Goal: Task Accomplishment & Management: Use online tool/utility

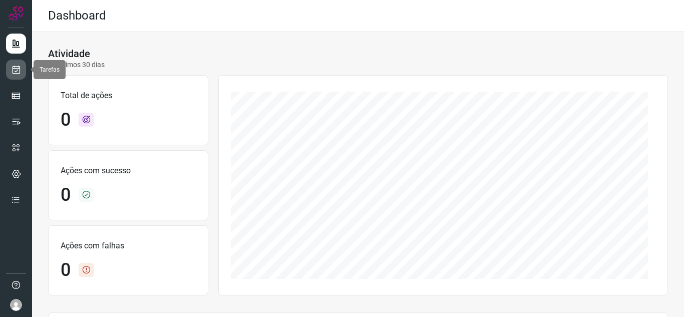
click at [20, 75] on link at bounding box center [16, 70] width 20 height 20
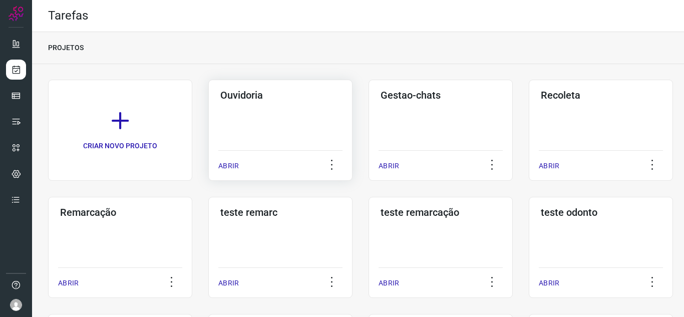
click at [242, 159] on div "ABRIR" at bounding box center [280, 162] width 124 height 25
click at [225, 159] on div "ABRIR" at bounding box center [280, 162] width 124 height 25
click at [214, 175] on div "Ouvidoria ABRIR" at bounding box center [280, 130] width 144 height 101
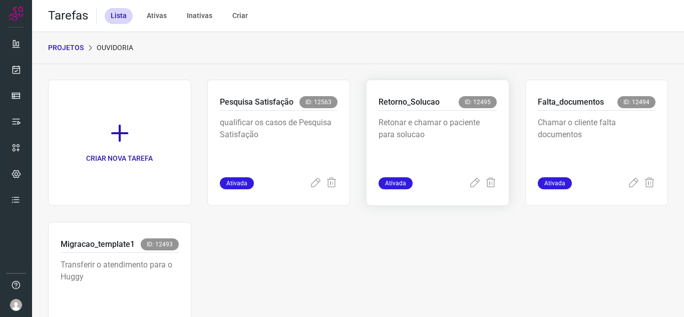
click at [476, 178] on div at bounding box center [482, 183] width 28 height 12
click at [459, 178] on div "Ativada" at bounding box center [437, 183] width 118 height 12
click at [464, 175] on div "Retonar e chamar o paciente para solucao" at bounding box center [437, 144] width 118 height 67
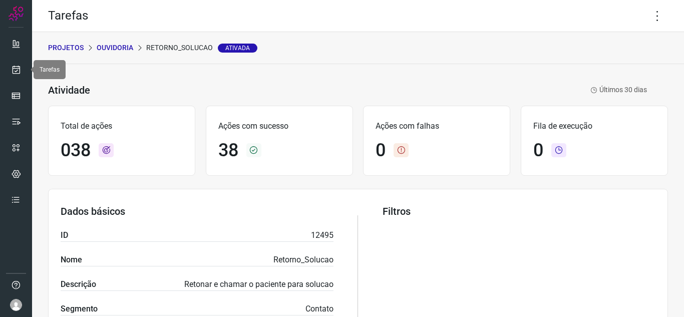
drag, startPoint x: 18, startPoint y: 74, endPoint x: 45, endPoint y: 72, distance: 27.1
click at [18, 74] on icon at bounding box center [16, 70] width 11 height 10
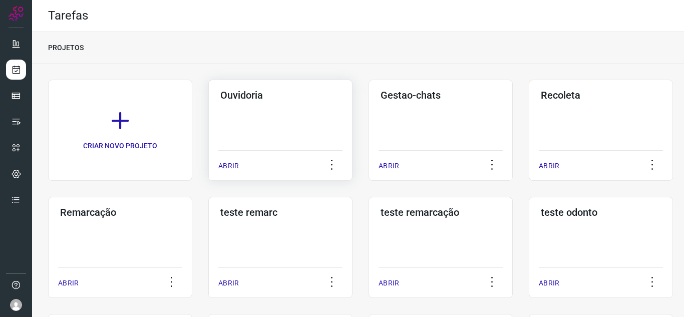
click at [231, 161] on p "ABRIR" at bounding box center [228, 166] width 21 height 11
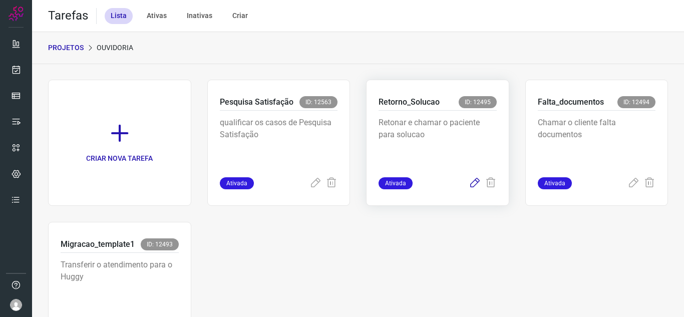
click at [469, 178] on icon at bounding box center [474, 183] width 12 height 12
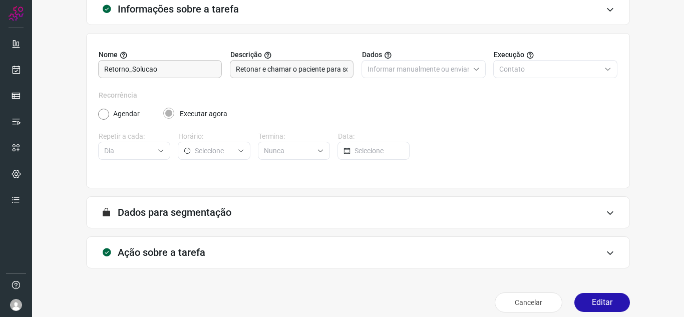
scroll to position [74, 0]
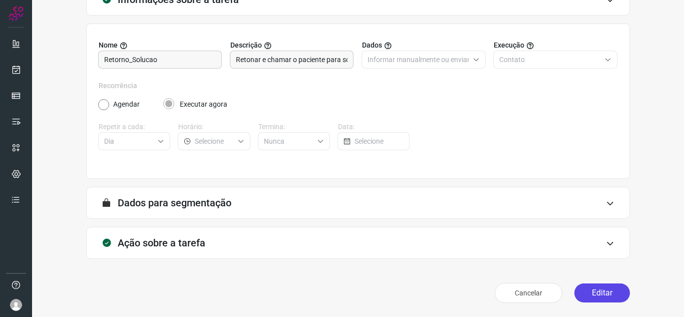
click at [584, 292] on button "Editar" at bounding box center [602, 292] width 56 height 19
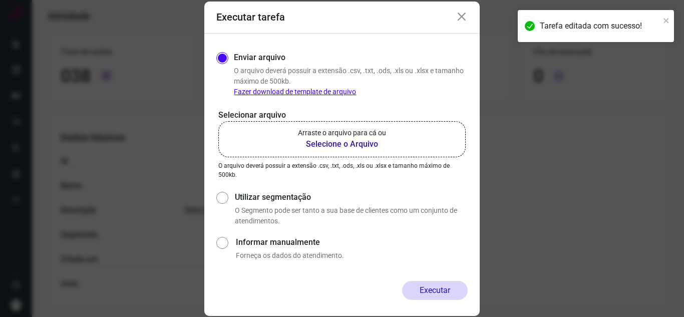
click at [249, 128] on label "Arraste o arquivo para cá ou Selecione o Arquivo" at bounding box center [341, 139] width 247 height 36
click at [0, 0] on input "Arraste o arquivo para cá ou Selecione o Arquivo" at bounding box center [0, 0] width 0 height 0
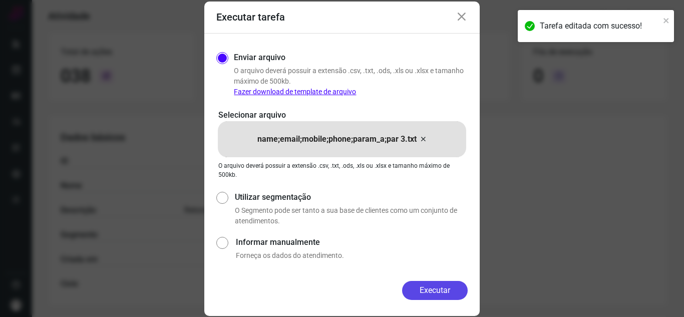
click at [443, 282] on button "Executar" at bounding box center [435, 290] width 66 height 19
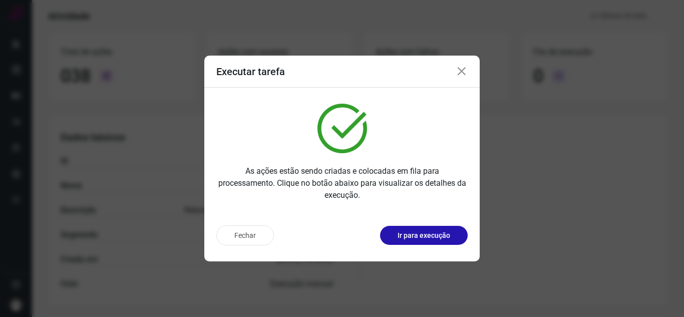
click at [568, 96] on div "Executar tarefa As ações estão sendo criadas e colocadas em fila para processam…" at bounding box center [342, 158] width 684 height 317
click at [391, 227] on button "Ir para execução" at bounding box center [424, 235] width 88 height 19
